Goal: Task Accomplishment & Management: Use online tool/utility

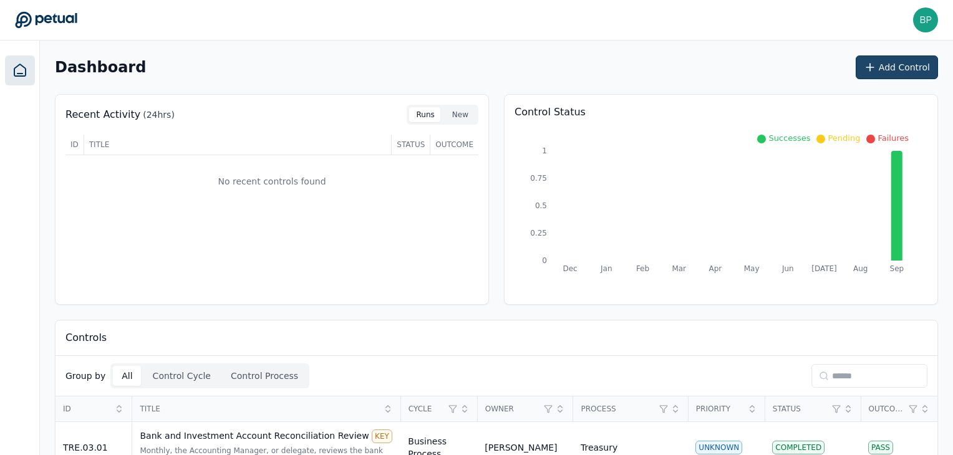
click at [904, 69] on button "Add Control" at bounding box center [897, 68] width 82 height 24
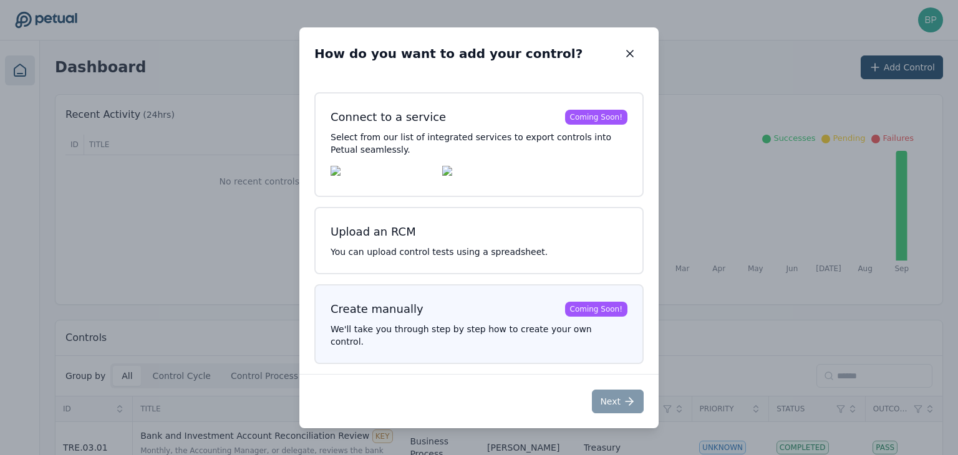
click at [462, 312] on h3 "Create manually Coming Soon!" at bounding box center [479, 309] width 297 height 17
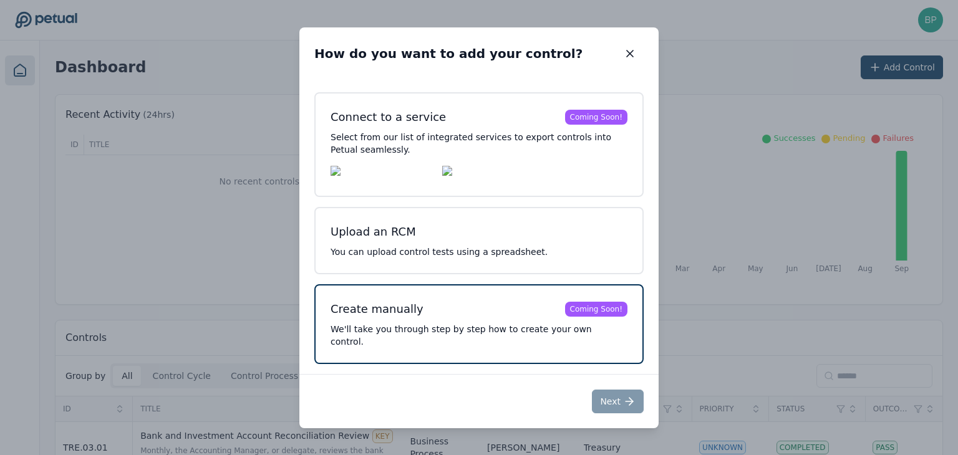
click at [470, 318] on h3 "Create manually Coming Soon!" at bounding box center [479, 309] width 297 height 17
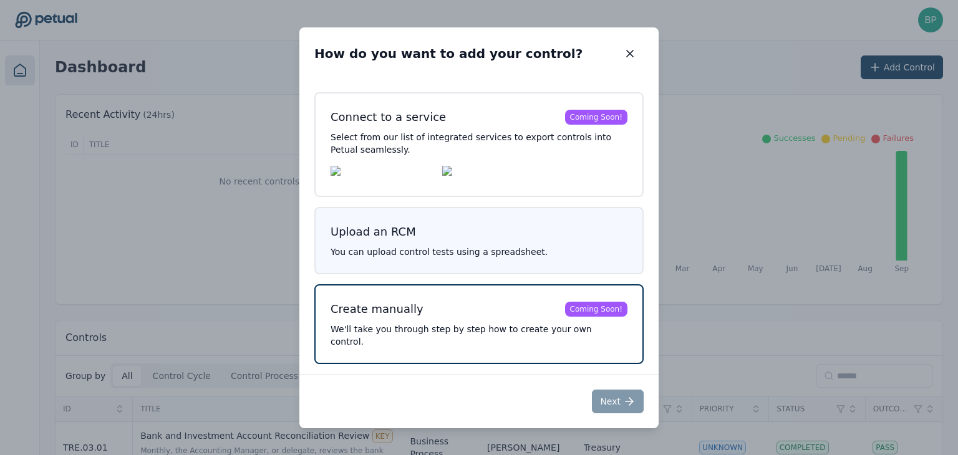
click at [453, 253] on button "Upload an RCM You can upload control tests using a spreadsheet." at bounding box center [478, 240] width 329 height 67
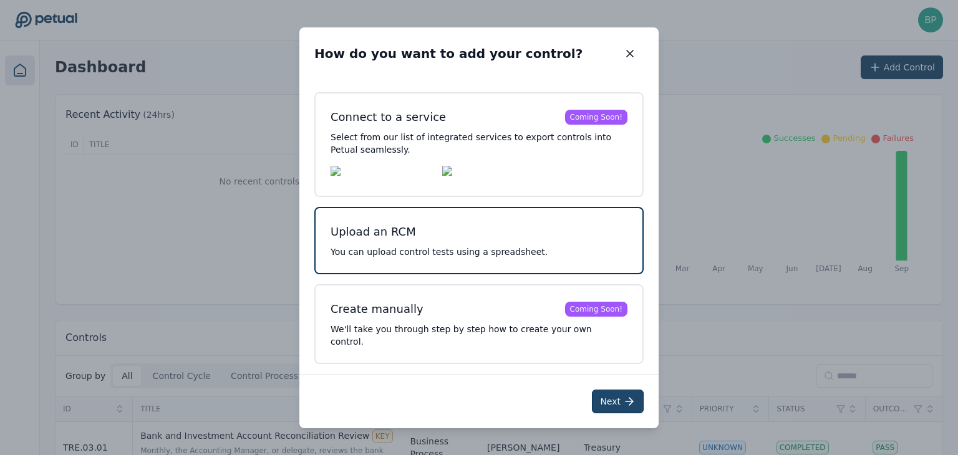
click at [621, 392] on button "Next" at bounding box center [618, 402] width 52 height 24
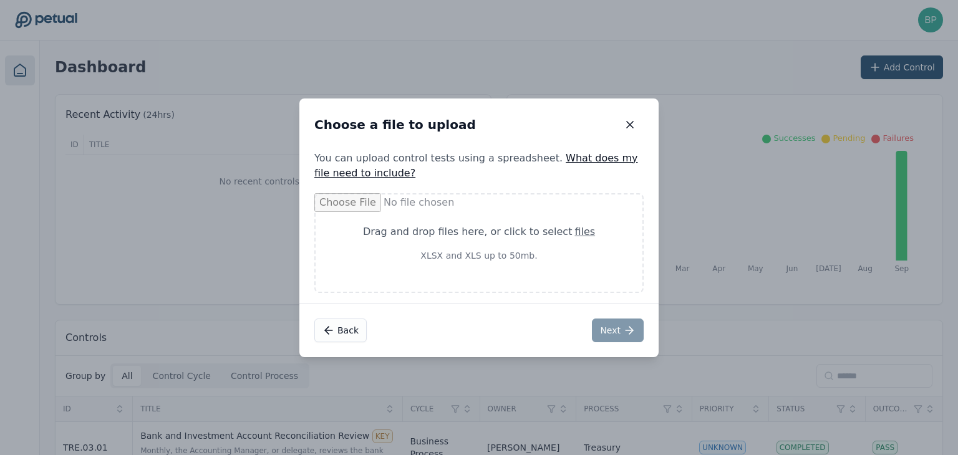
click at [523, 241] on div "Drag and drop files here , or click to select files XLSX and XLS up to 50mb." at bounding box center [479, 243] width 232 height 37
type input "**********"
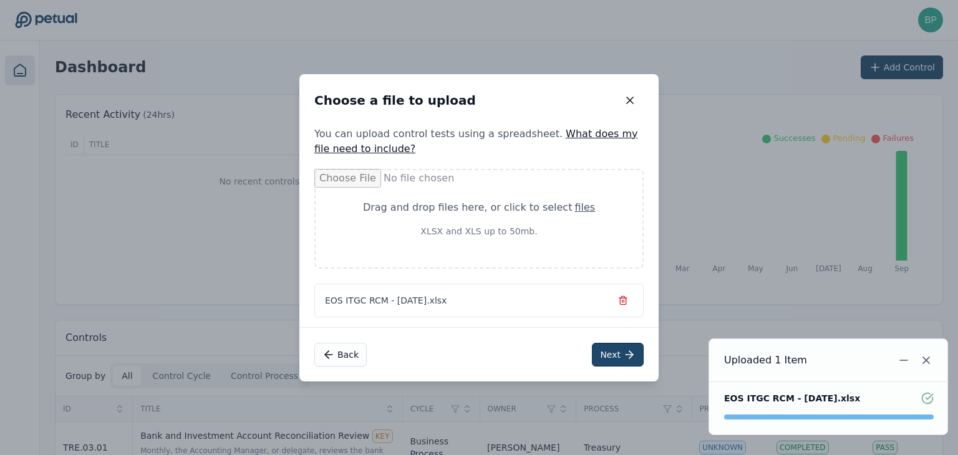
click at [614, 351] on button "Next" at bounding box center [618, 355] width 52 height 24
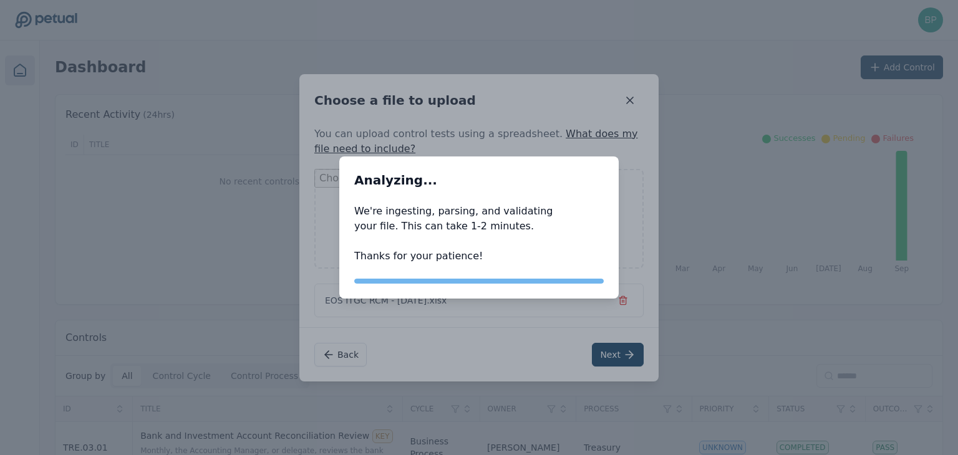
drag, startPoint x: 533, startPoint y: 163, endPoint x: 582, endPoint y: 121, distance: 64.6
click at [533, 163] on div "Analyzing... Analyzing..." at bounding box center [478, 180] width 279 height 47
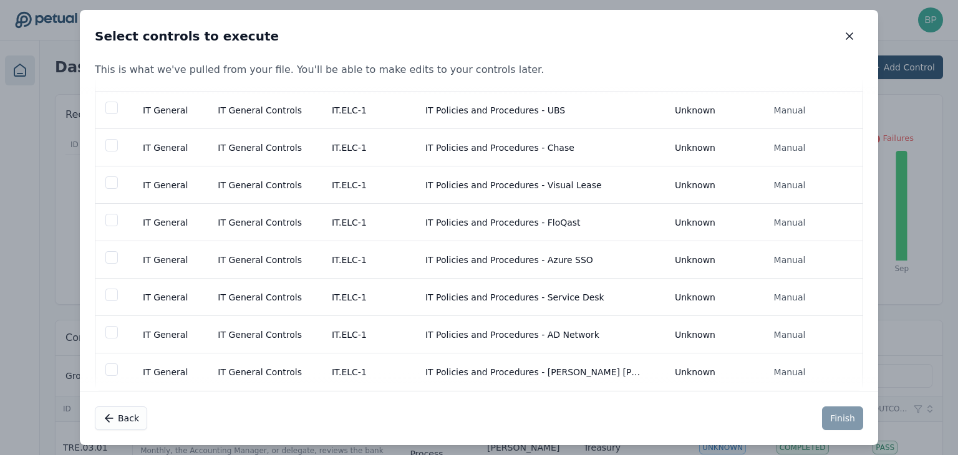
scroll to position [170, 0]
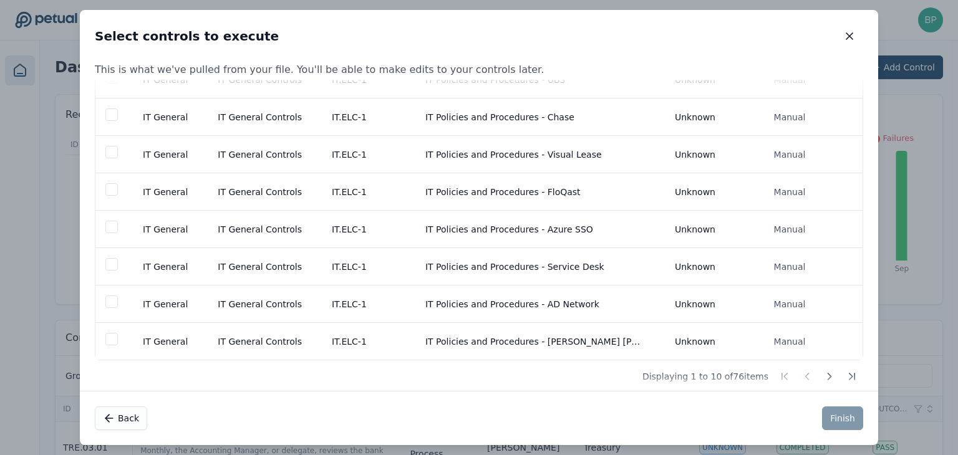
click at [866, 366] on div "0 rows of 76 selected Cycle Process Reference ID Control Title Key or Non Key M…" at bounding box center [479, 235] width 798 height 311
click at [826, 370] on icon at bounding box center [829, 376] width 12 height 12
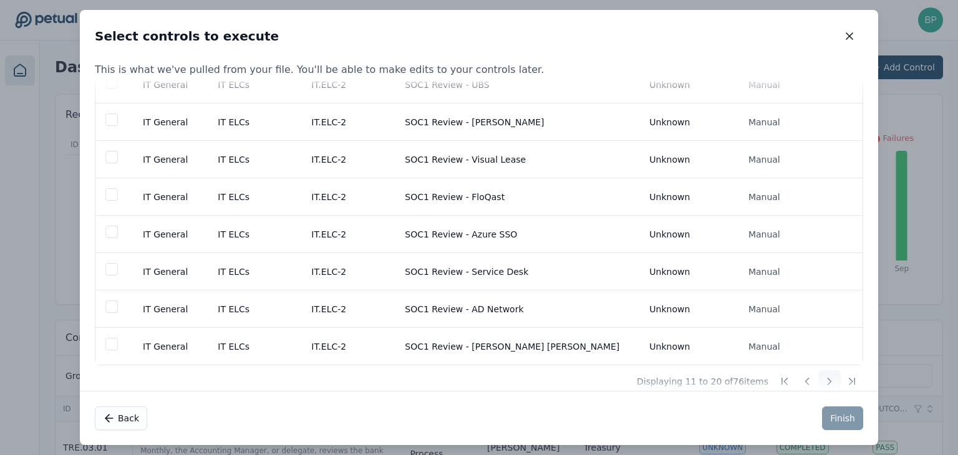
click at [826, 375] on icon at bounding box center [829, 381] width 12 height 12
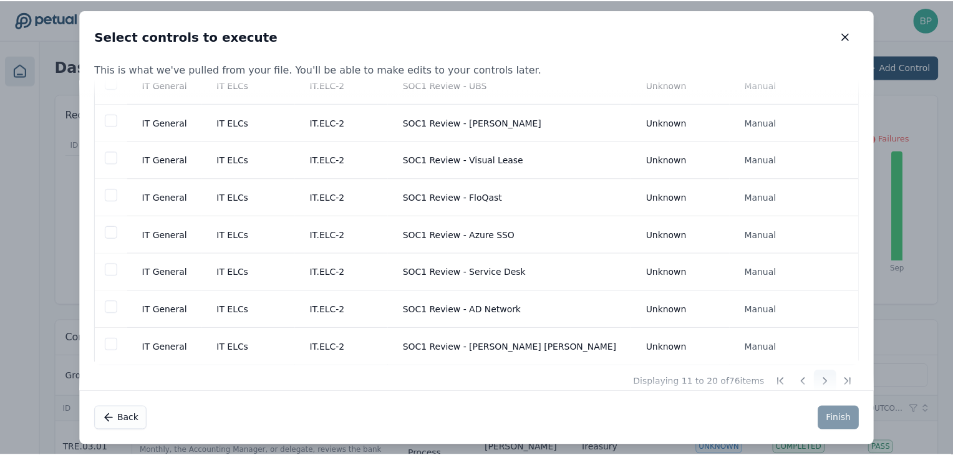
scroll to position [170, 0]
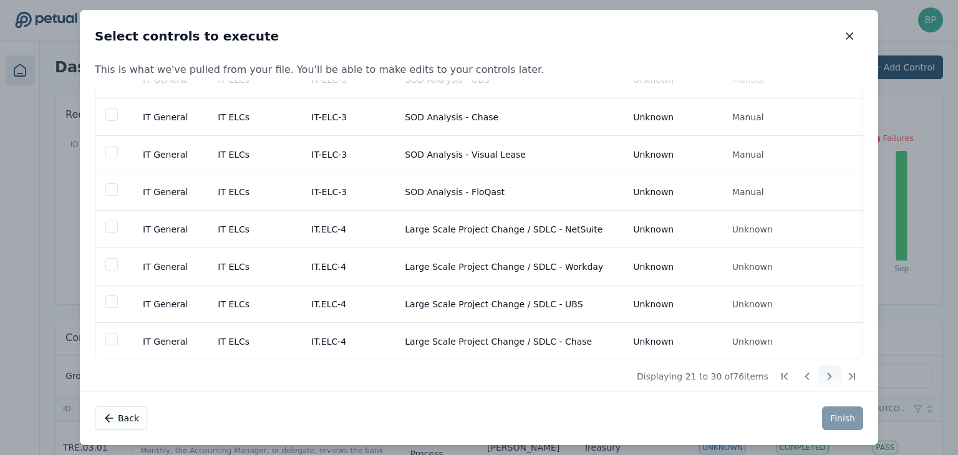
click at [826, 370] on icon at bounding box center [829, 376] width 12 height 12
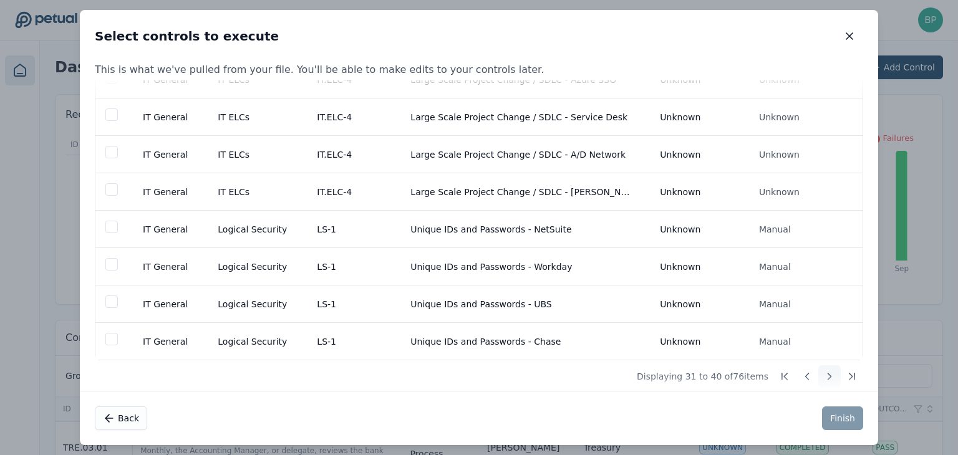
click at [826, 370] on icon at bounding box center [829, 376] width 12 height 12
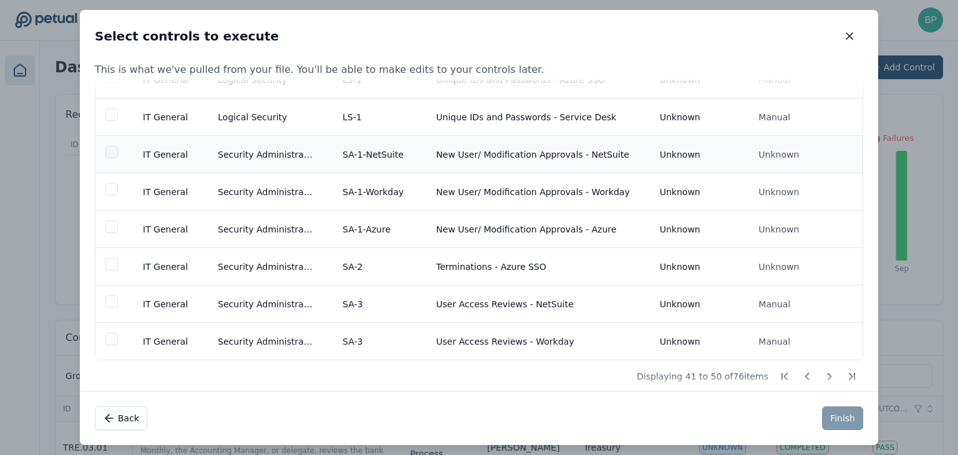
click at [110, 148] on div at bounding box center [111, 152] width 12 height 12
click at [113, 150] on icon at bounding box center [112, 152] width 7 height 4
click at [114, 148] on div at bounding box center [111, 152] width 12 height 12
click at [112, 173] on td at bounding box center [111, 191] width 32 height 37
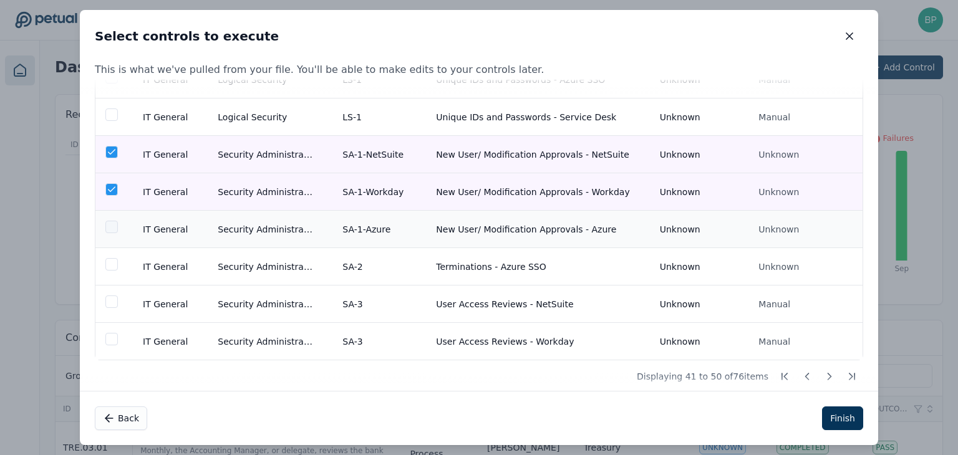
click at [110, 221] on div at bounding box center [111, 227] width 12 height 12
click at [106, 258] on div at bounding box center [111, 264] width 12 height 12
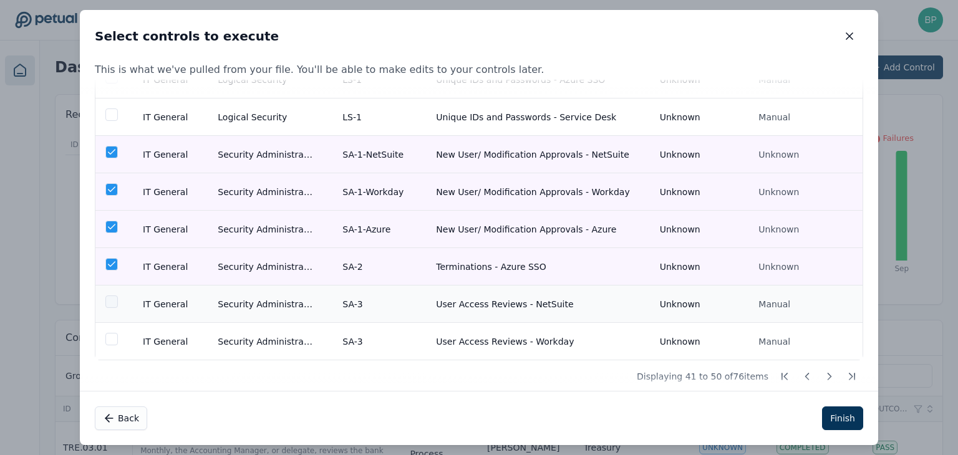
click at [108, 296] on div at bounding box center [111, 302] width 12 height 12
drag, startPoint x: 122, startPoint y: 325, endPoint x: 112, endPoint y: 325, distance: 10.0
click at [112, 325] on td at bounding box center [111, 341] width 32 height 37
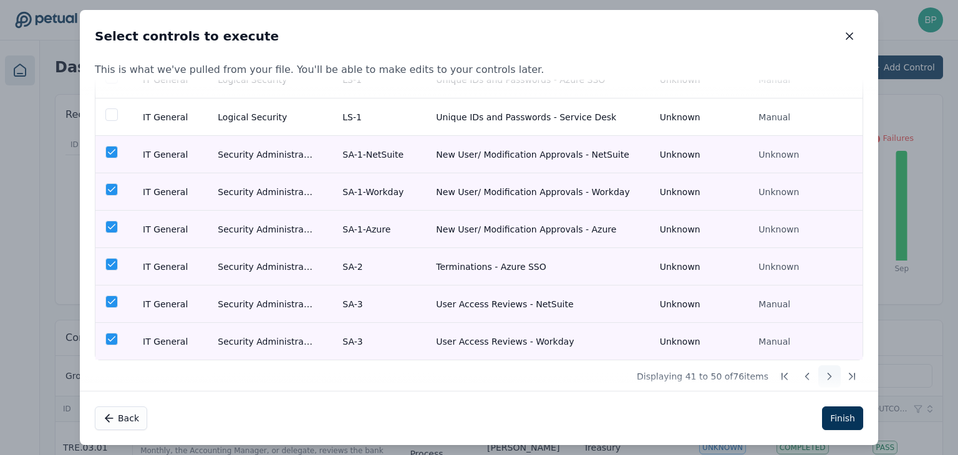
click at [828, 370] on icon at bounding box center [829, 376] width 12 height 12
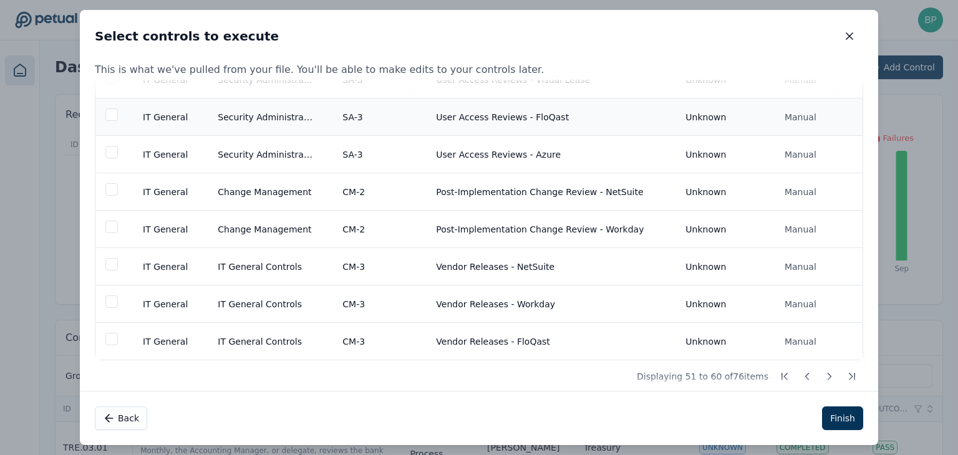
click at [99, 125] on td at bounding box center [111, 117] width 32 height 37
click at [106, 148] on div at bounding box center [111, 152] width 12 height 12
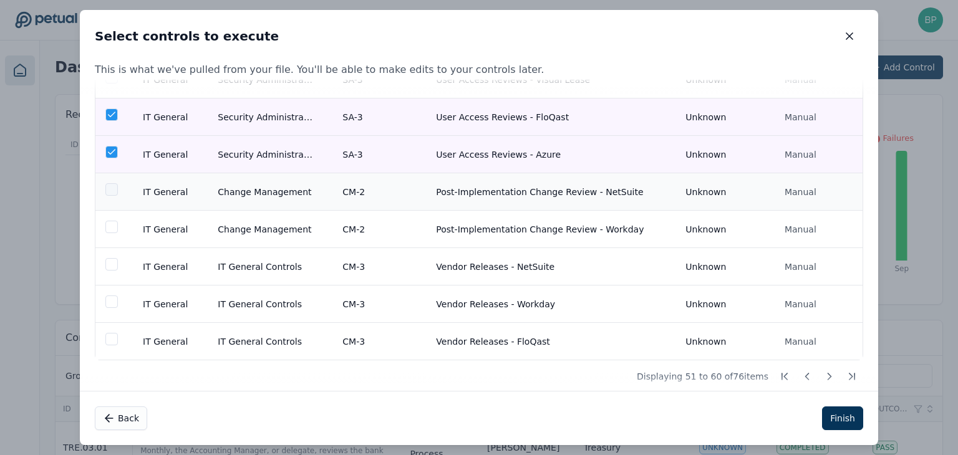
click at [105, 183] on div at bounding box center [111, 189] width 12 height 12
click at [105, 211] on td at bounding box center [111, 229] width 32 height 37
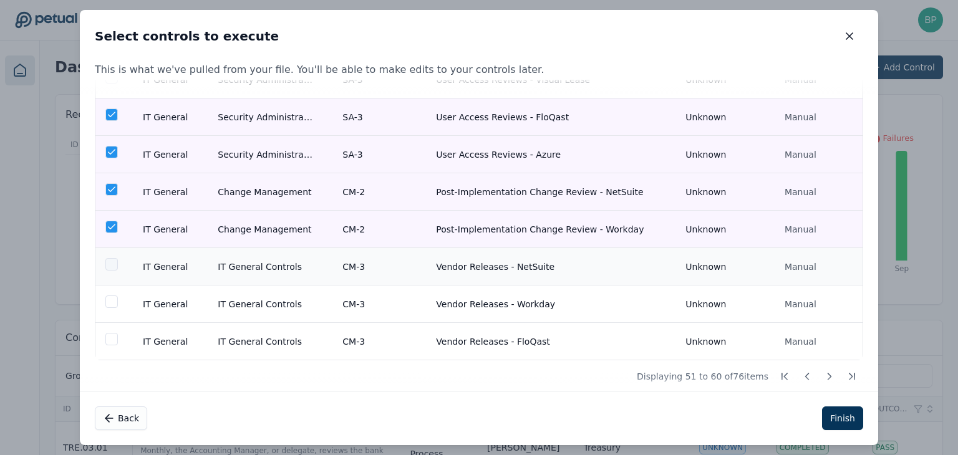
click at [115, 258] on div at bounding box center [111, 264] width 12 height 12
click at [114, 296] on div at bounding box center [111, 302] width 12 height 12
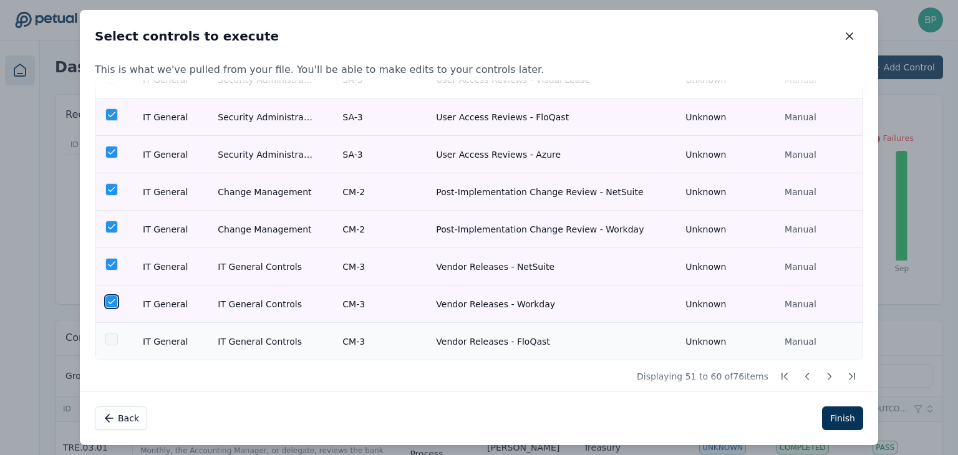
click at [112, 333] on div at bounding box center [111, 339] width 12 height 12
click at [824, 373] on icon at bounding box center [829, 376] width 12 height 12
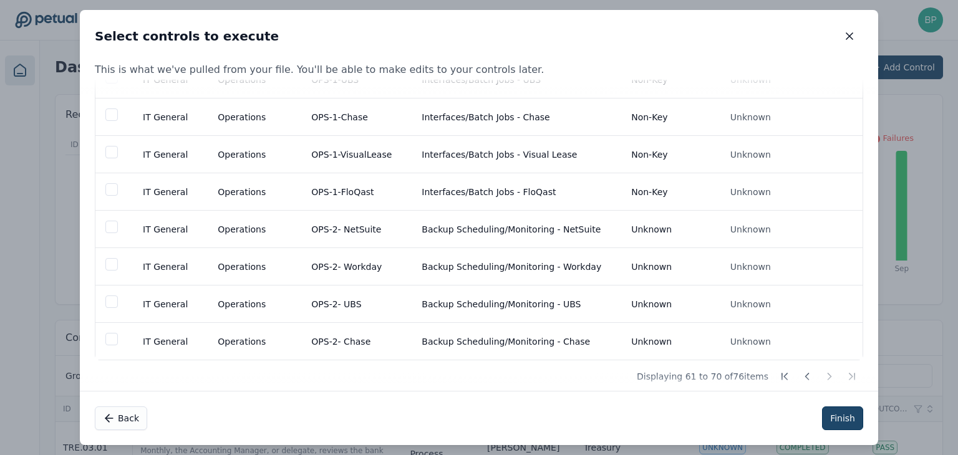
click at [856, 422] on button "Finish" at bounding box center [842, 419] width 41 height 24
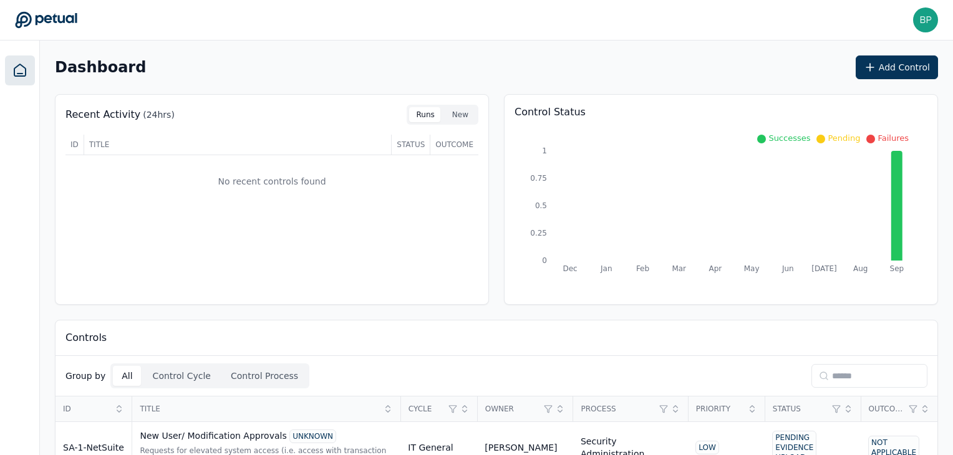
click at [584, 346] on div "Controls" at bounding box center [497, 339] width 882 height 36
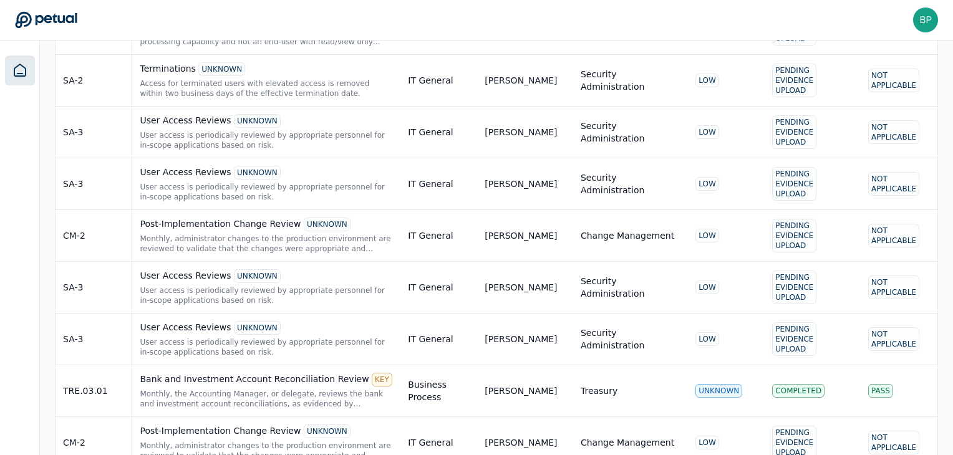
scroll to position [524, 0]
click at [320, 340] on div "User access is periodically reviewed by appropriate personnel for in-scope appl…" at bounding box center [266, 346] width 253 height 20
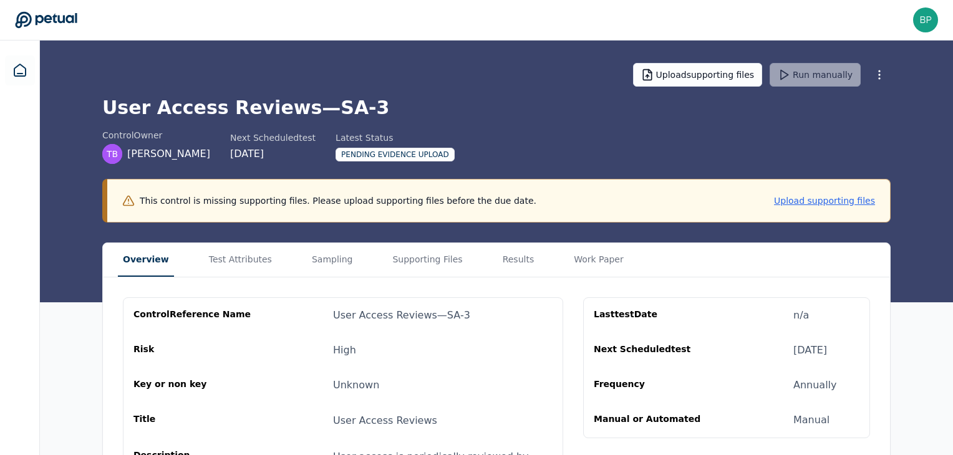
click at [874, 285] on div "control Reference Name User Access Reviews — SA-3 Risk High Key or non key Unkn…" at bounding box center [496, 429] width 787 height 303
click at [501, 139] on main "Upload supporting files Run manually User Access Reviews — SA-3 control Owner T…" at bounding box center [496, 311] width 913 height 541
click at [160, 254] on button "Overview" at bounding box center [146, 260] width 56 height 34
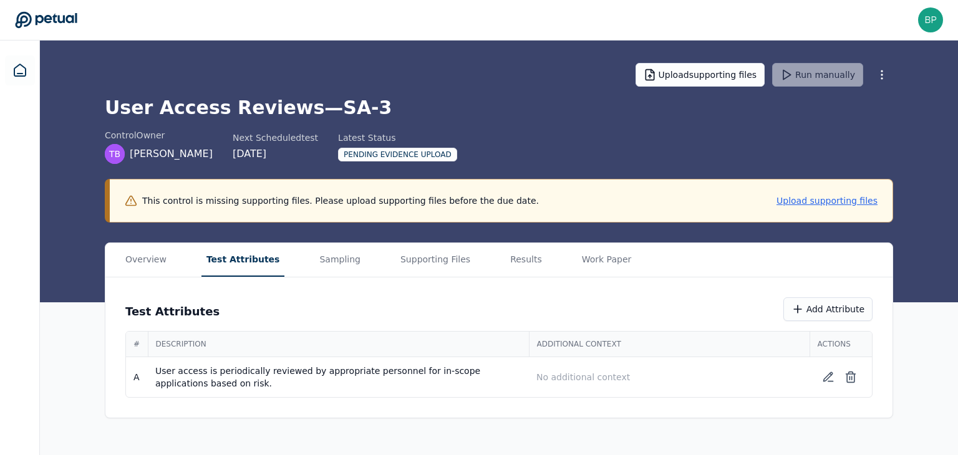
click at [233, 145] on main "Upload supporting files Run manually User Access Reviews — SA-3 control Owner T…" at bounding box center [499, 248] width 918 height 415
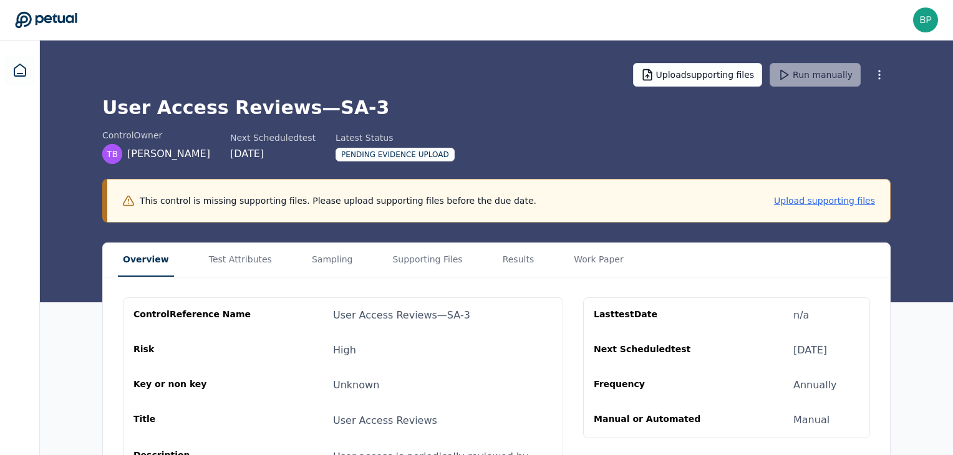
click at [152, 248] on button "Overview" at bounding box center [146, 260] width 56 height 34
click at [444, 314] on div "User Access Reviews — SA-3" at bounding box center [401, 315] width 137 height 15
